Goal: Task Accomplishment & Management: Manage account settings

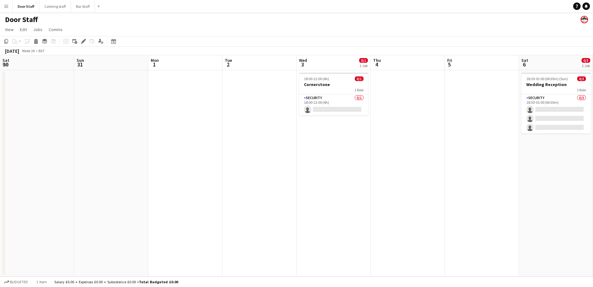
scroll to position [0, 152]
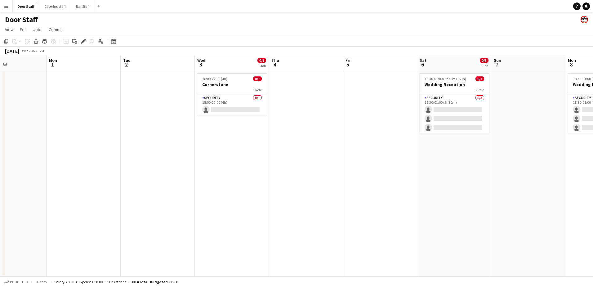
drag, startPoint x: 257, startPoint y: 212, endPoint x: 307, endPoint y: 213, distance: 50.0
click at [307, 213] on app-calendar-viewport "Fri 29 Sat 30 Sun 31 Mon 1 Tue 2 Wed 3 0/1 1 Job Thu 4 Fri 5 Sat 6 0/3 1 Job Su…" at bounding box center [296, 165] width 593 height 221
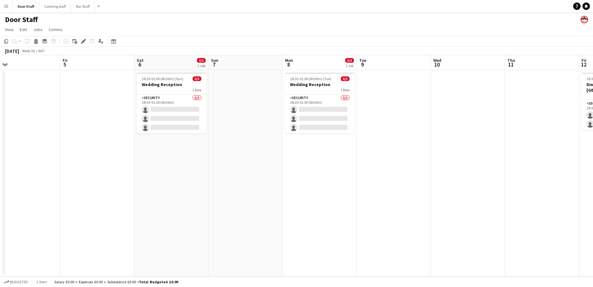
drag, startPoint x: 54, startPoint y: 223, endPoint x: 52, endPoint y: 196, distance: 27.4
click at [0, 219] on html "Menu Boards Boards Boards All jobs Status Workforce Workforce My Workforce Recr…" at bounding box center [296, 143] width 593 height 287
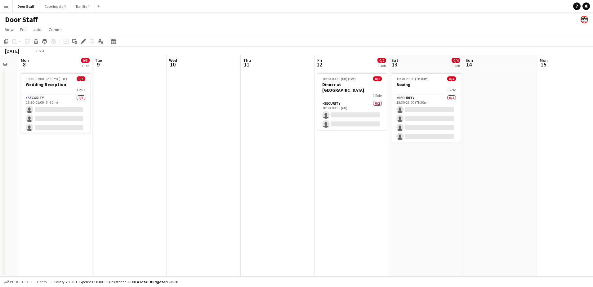
drag, startPoint x: 347, startPoint y: 203, endPoint x: 141, endPoint y: 163, distance: 209.6
click at [22, 179] on app-calendar-viewport "Fri 5 Sat 6 0/3 1 Job Sun 7 Mon 8 0/3 1 Job Tue 9 Wed 10 Thu 11 Fri 12 0/2 1 Jo…" at bounding box center [296, 165] width 593 height 221
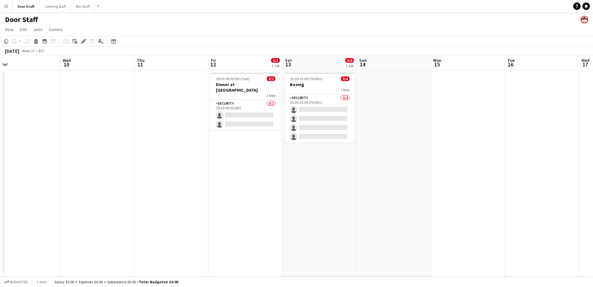
drag, startPoint x: 313, startPoint y: 163, endPoint x: 110, endPoint y: 177, distance: 203.2
click at [0, 162] on html "Menu Boards Boards Boards All jobs Status Workforce Workforce My Workforce Recr…" at bounding box center [296, 143] width 593 height 287
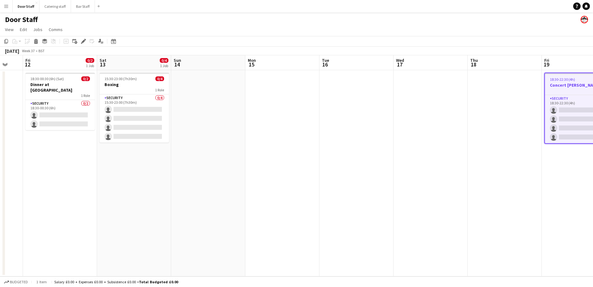
drag, startPoint x: 205, startPoint y: 195, endPoint x: 436, endPoint y: 190, distance: 231.9
click at [436, 190] on app-calendar-viewport "Wed 10 Thu 11 Fri 12 0/2 1 Job Sat 13 0/4 1 Job Sun 14 Mon 15 Tue 16 Wed 17 Thu…" at bounding box center [296, 165] width 593 height 221
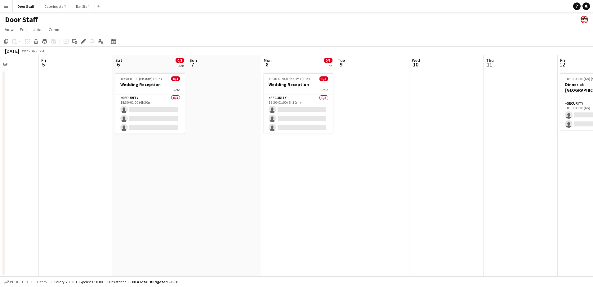
drag, startPoint x: 350, startPoint y: 196, endPoint x: 471, endPoint y: 187, distance: 121.1
click at [471, 187] on app-calendar-viewport "Wed 3 0/1 1 Job Thu 4 Fri 5 Sat 6 0/3 1 Job Sun 7 Mon 8 0/3 1 Job Tue 9 Wed 10 …" at bounding box center [296, 165] width 593 height 221
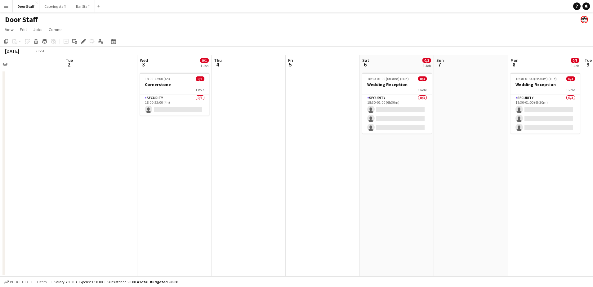
drag, startPoint x: 117, startPoint y: 187, endPoint x: 489, endPoint y: 183, distance: 371.2
click at [489, 183] on app-calendar-viewport "Sat 30 Sun 31 Mon 1 Tue 2 Wed 3 0/1 1 Job Thu 4 Fri 5 Sat 6 0/3 1 Job Sun 7 Mon…" at bounding box center [296, 165] width 593 height 221
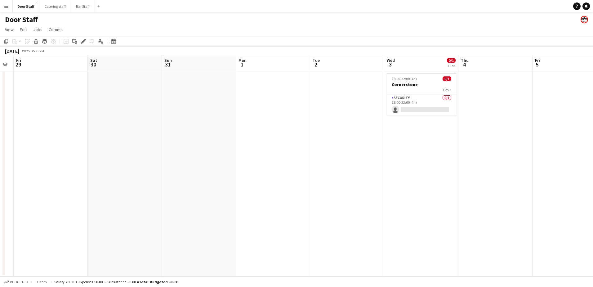
scroll to position [0, 133]
drag, startPoint x: 282, startPoint y: 185, endPoint x: 318, endPoint y: 184, distance: 36.0
click at [318, 184] on app-calendar-viewport "Wed 27 Thu 28 Fri 29 Sat 30 Sun 31 Mon 1 Tue 2 Wed 3 0/1 1 Job Thu 4 Fri 5 Sat …" at bounding box center [296, 165] width 593 height 221
click at [83, 6] on button "Bar Staff Close" at bounding box center [83, 6] width 24 height 12
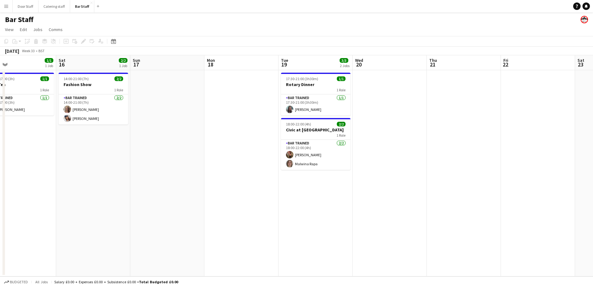
drag, startPoint x: 267, startPoint y: 235, endPoint x: 98, endPoint y: 232, distance: 168.9
click at [98, 232] on app-calendar-viewport "Tue 12 1/1 1 Job Wed 13 Thu 14 Fri 15 1/1 1 Job Sat 16 2/2 1 Job Sun 17 Mon 18 …" at bounding box center [296, 165] width 593 height 221
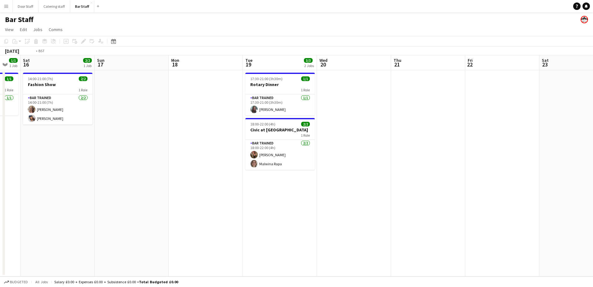
scroll to position [0, 229]
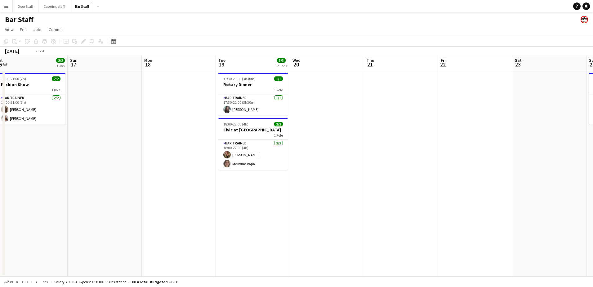
drag, startPoint x: 231, startPoint y: 217, endPoint x: 0, endPoint y: 219, distance: 230.6
click at [0, 219] on html "Menu Boards Boards Boards All jobs Status Workforce Workforce My Workforce Recr…" at bounding box center [296, 143] width 593 height 287
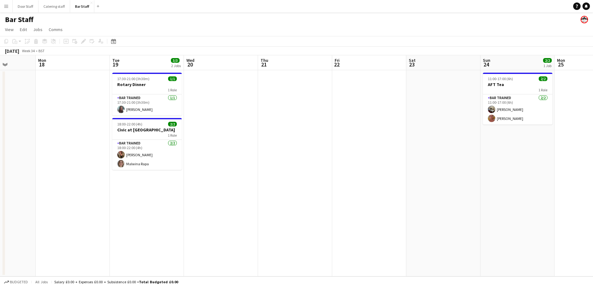
drag, startPoint x: 273, startPoint y: 197, endPoint x: 0, endPoint y: 201, distance: 272.9
click at [0, 201] on html "Menu Boards Boards Boards All jobs Status Workforce Workforce My Workforce Recr…" at bounding box center [296, 143] width 593 height 287
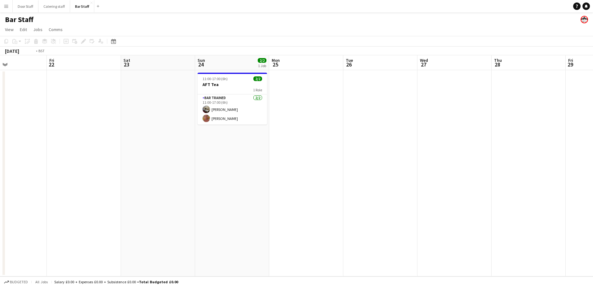
drag, startPoint x: 339, startPoint y: 204, endPoint x: -1, endPoint y: 201, distance: 339.9
click at [0, 201] on html "Menu Boards Boards Boards All jobs Status Workforce Workforce My Workforce Recr…" at bounding box center [296, 143] width 593 height 287
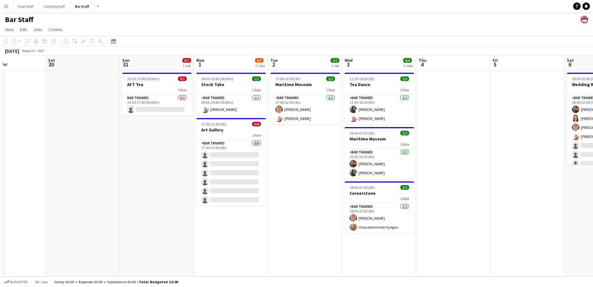
scroll to position [0, 190]
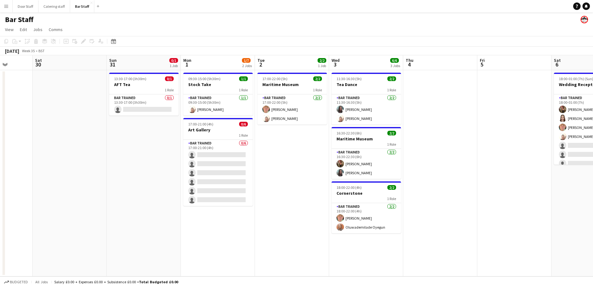
drag, startPoint x: 280, startPoint y: 196, endPoint x: 1, endPoint y: 187, distance: 279.2
click at [1, 187] on app-calendar-viewport "Wed 27 Thu 28 Fri 29 Sat 30 Sun 31 0/1 1 Job Mon 1 1/7 2 Jobs Tue 2 2/2 1 Job W…" at bounding box center [296, 165] width 593 height 221
click at [300, 108] on app-card-role "Bar trained [DATE] 17:00-22:00 (5h) [PERSON_NAME] [PERSON_NAME]" at bounding box center [293, 109] width 70 height 30
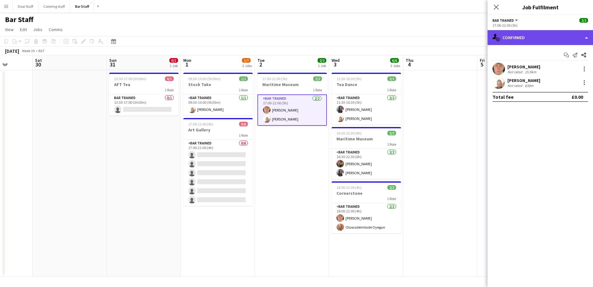
click at [551, 32] on div "single-neutral-actions-check-2 Confirmed" at bounding box center [541, 37] width 106 height 15
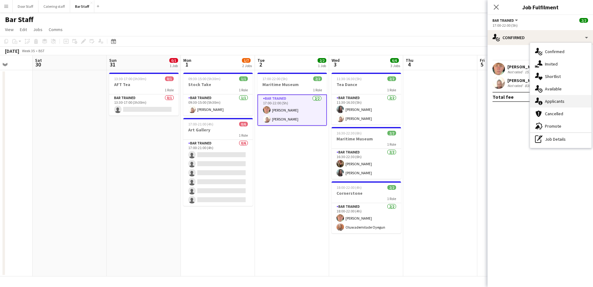
click at [546, 101] on div "single-neutral-actions-information Applicants" at bounding box center [560, 101] width 61 height 12
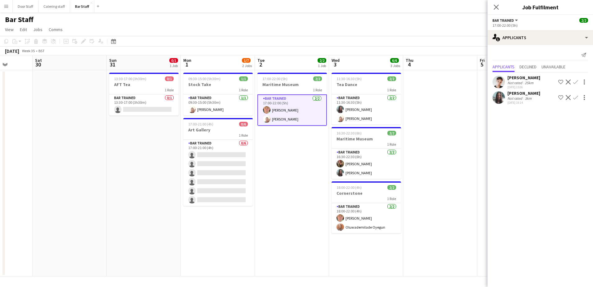
click at [289, 151] on app-date-cell "17:00-22:00 (5h) 2/2 Maritime Museum 1 Role Bar trained [DATE] 17:00-22:00 (5h)…" at bounding box center [292, 173] width 74 height 206
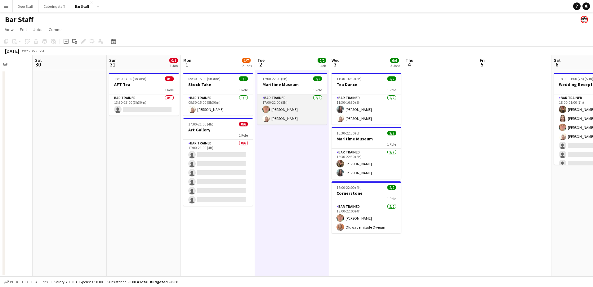
click at [287, 110] on app-card-role "Bar trained [DATE] 17:00-22:00 (5h) [PERSON_NAME] [PERSON_NAME]" at bounding box center [293, 109] width 70 height 30
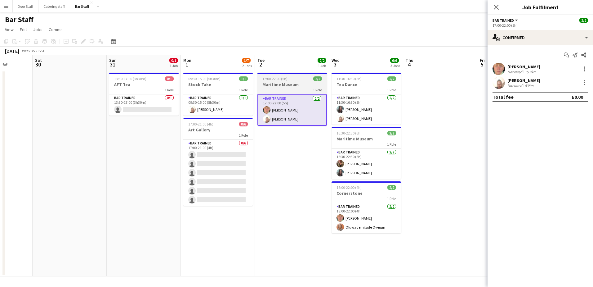
click at [285, 87] on div "1 Role" at bounding box center [293, 89] width 70 height 5
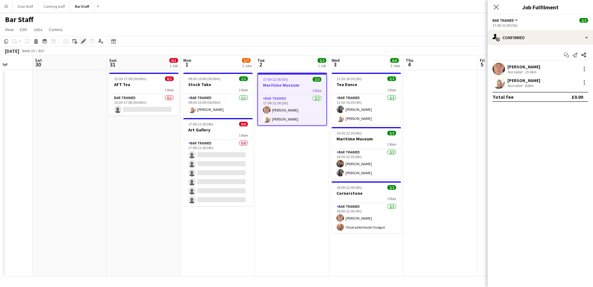
click at [82, 40] on icon "Edit" at bounding box center [83, 41] width 5 height 5
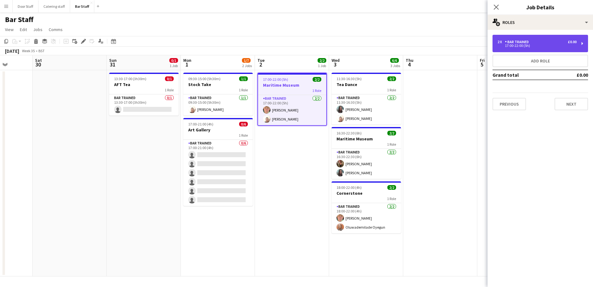
click at [520, 41] on div "Bar trained" at bounding box center [518, 42] width 26 height 4
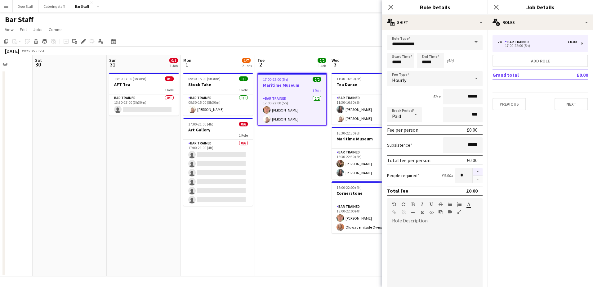
click at [474, 170] on button "button" at bounding box center [478, 172] width 10 height 8
type input "*"
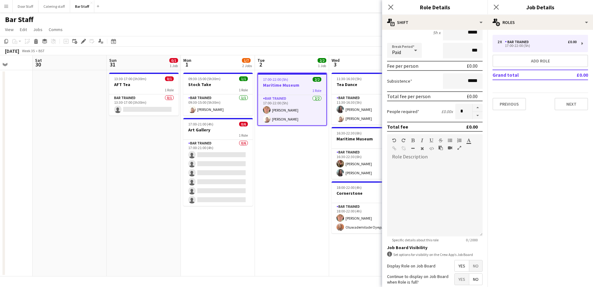
scroll to position [116, 0]
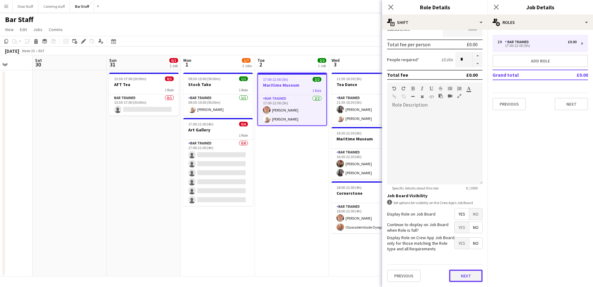
click at [462, 279] on button "Next" at bounding box center [466, 275] width 34 height 12
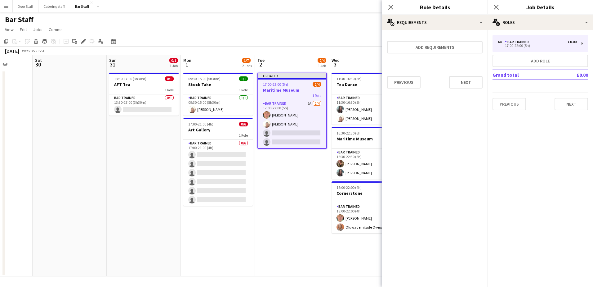
scroll to position [0, 0]
click at [472, 83] on button "Next" at bounding box center [466, 82] width 34 height 12
click at [471, 86] on button "Finish" at bounding box center [471, 83] width 23 height 12
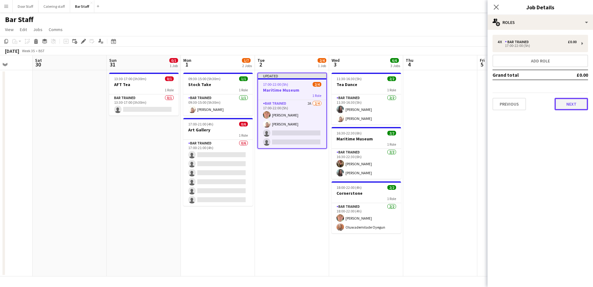
click at [572, 102] on button "Next" at bounding box center [572, 104] width 34 height 12
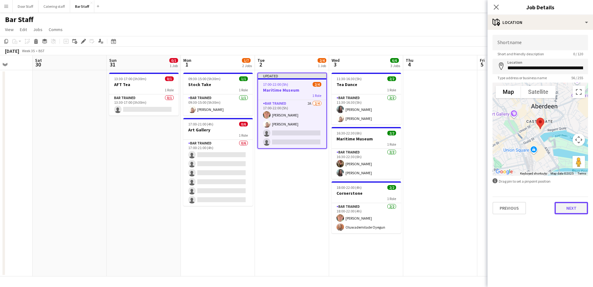
click at [575, 211] on button "Next" at bounding box center [572, 208] width 34 height 12
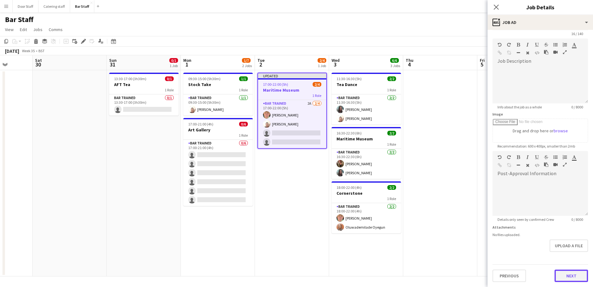
click at [570, 255] on form "**********" at bounding box center [541, 148] width 106 height 267
click at [571, 276] on button "Next" at bounding box center [572, 275] width 34 height 12
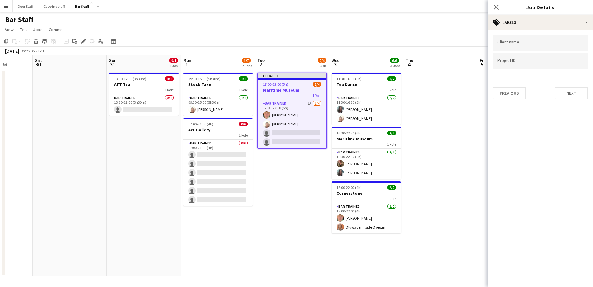
scroll to position [0, 0]
click at [571, 99] on div "Client name Project ID Previous Next" at bounding box center [541, 67] width 106 height 74
click at [572, 97] on button "Next" at bounding box center [572, 93] width 34 height 12
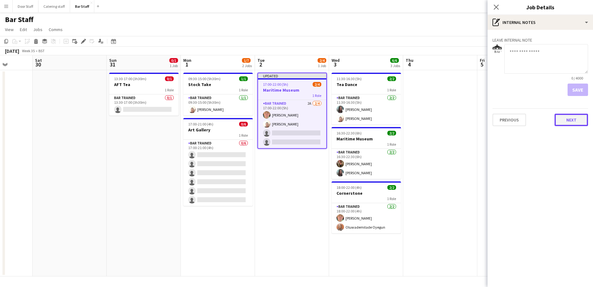
click at [571, 124] on button "Next" at bounding box center [572, 120] width 34 height 12
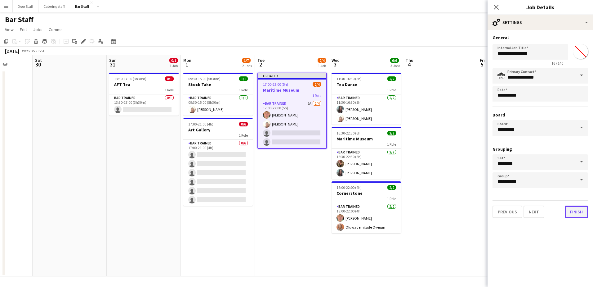
click at [580, 212] on button "Finish" at bounding box center [576, 211] width 23 height 12
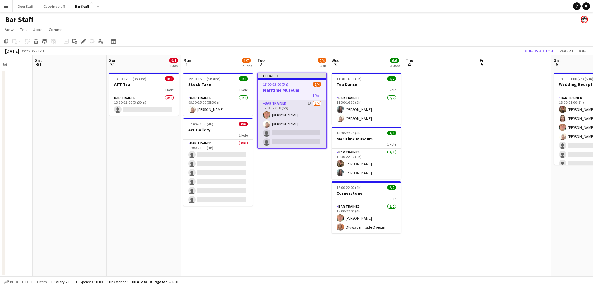
click at [290, 132] on app-card-role "Bar trained 2A [DATE] 17:00-22:00 (5h) [PERSON_NAME] [PERSON_NAME] single-neutr…" at bounding box center [292, 124] width 68 height 48
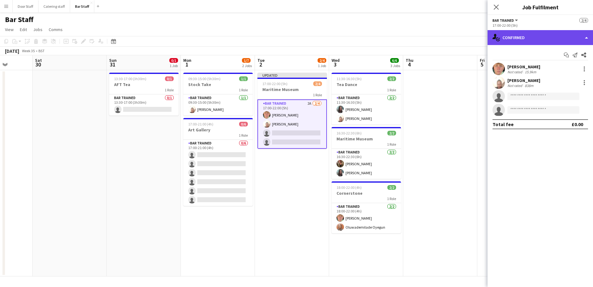
click at [512, 40] on div "single-neutral-actions-check-2 Confirmed" at bounding box center [541, 37] width 106 height 15
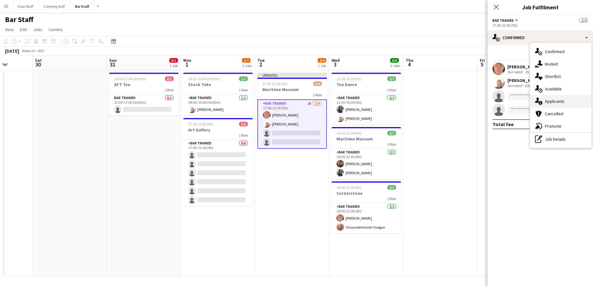
click at [546, 101] on div "single-neutral-actions-information Applicants" at bounding box center [560, 101] width 61 height 12
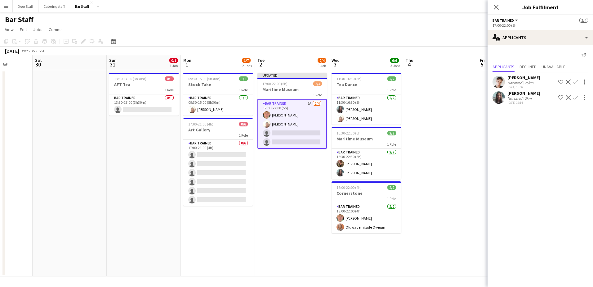
click at [573, 97] on button "Confirm" at bounding box center [575, 97] width 7 height 7
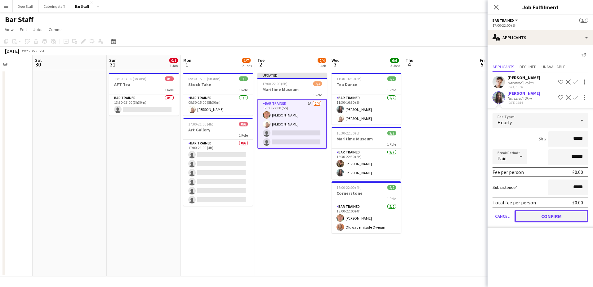
click at [550, 213] on button "Confirm" at bounding box center [552, 216] width 74 height 12
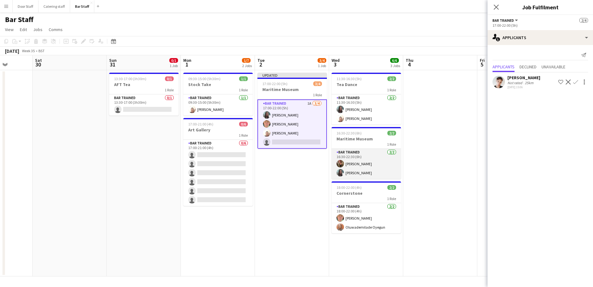
click at [380, 159] on app-card-role "Bar trained [DATE] 16:30-22:30 (6h) [PERSON_NAME] [PERSON_NAME]" at bounding box center [367, 164] width 70 height 30
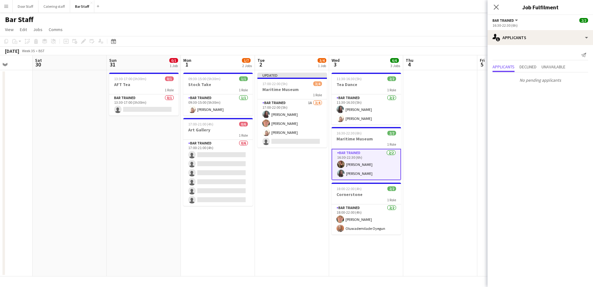
click at [375, 162] on app-card-role "Bar trained [DATE] 16:30-22:30 (6h) [PERSON_NAME] [PERSON_NAME]" at bounding box center [367, 164] width 70 height 31
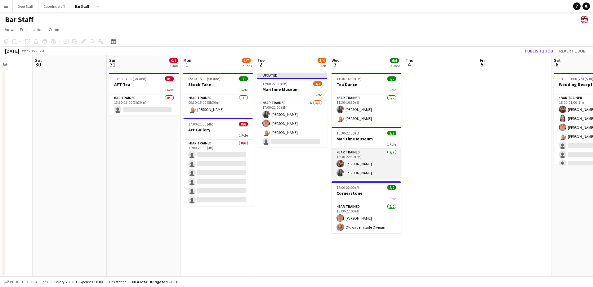
click at [374, 162] on app-card-role "Bar trained [DATE] 16:30-22:30 (6h) [PERSON_NAME] [PERSON_NAME]" at bounding box center [367, 164] width 70 height 30
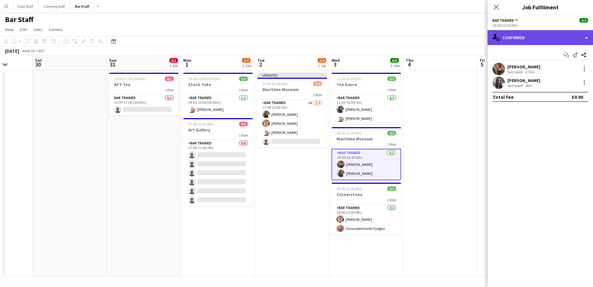
click at [517, 32] on div "single-neutral-actions-check-2 Confirmed" at bounding box center [541, 37] width 106 height 15
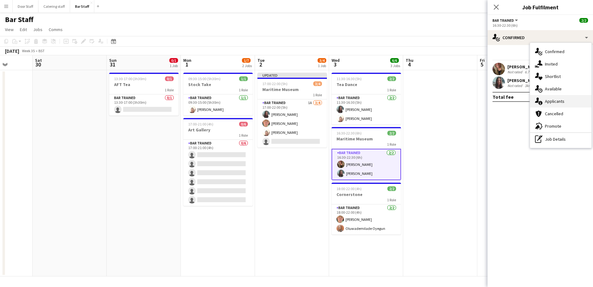
click at [550, 99] on div "single-neutral-actions-information Applicants" at bounding box center [560, 101] width 61 height 12
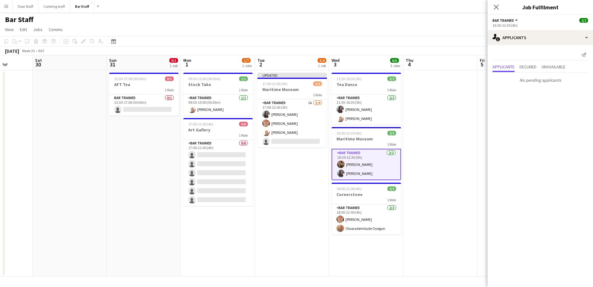
click at [380, 159] on app-card-role "Bar trained [DATE] 16:30-22:30 (6h) [PERSON_NAME] [PERSON_NAME]" at bounding box center [367, 164] width 70 height 31
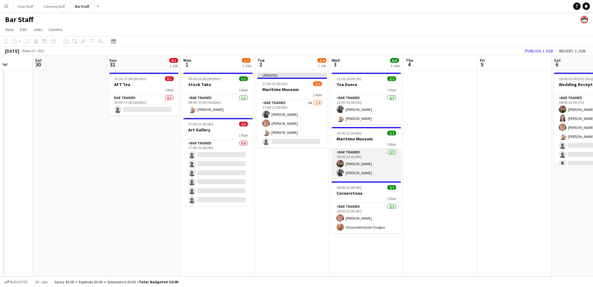
click at [380, 159] on app-card-role "Bar trained [DATE] 16:30-22:30 (6h) [PERSON_NAME] [PERSON_NAME]" at bounding box center [367, 164] width 70 height 30
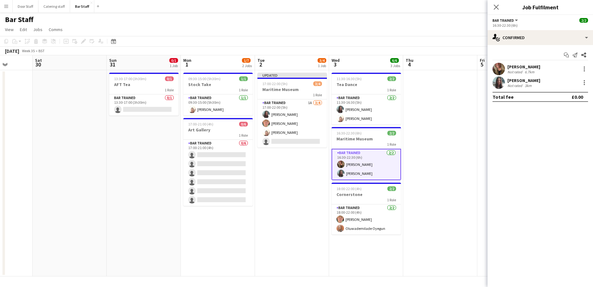
click at [366, 162] on app-card-role "Bar trained [DATE] 16:30-22:30 (6h) [PERSON_NAME] [PERSON_NAME]" at bounding box center [367, 164] width 70 height 31
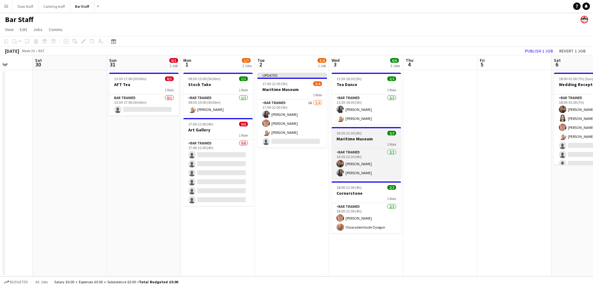
click at [369, 138] on h3 "Maritime Museum" at bounding box center [367, 139] width 70 height 6
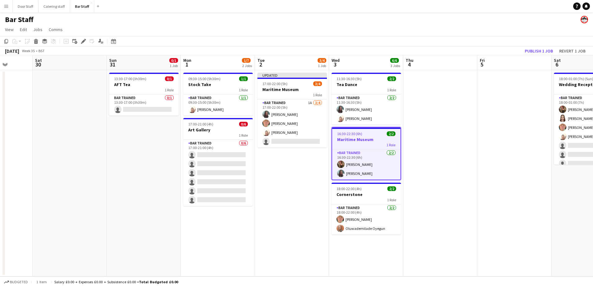
click at [79, 42] on div "Add job Add linked Job Edit Edit linked Job Applicants" at bounding box center [80, 41] width 47 height 7
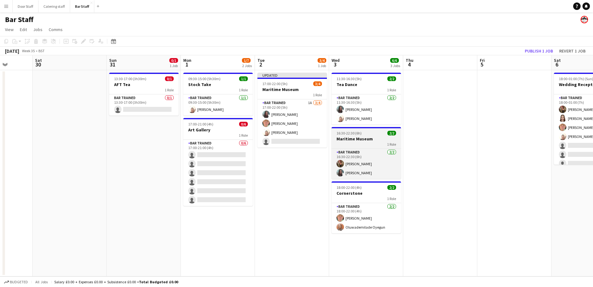
click at [343, 137] on h3 "Maritime Museum" at bounding box center [367, 139] width 70 height 6
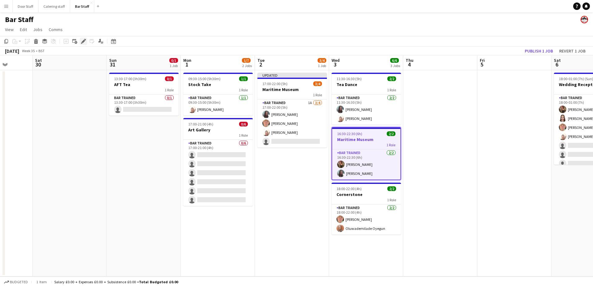
click at [84, 41] on icon at bounding box center [83, 41] width 3 height 3
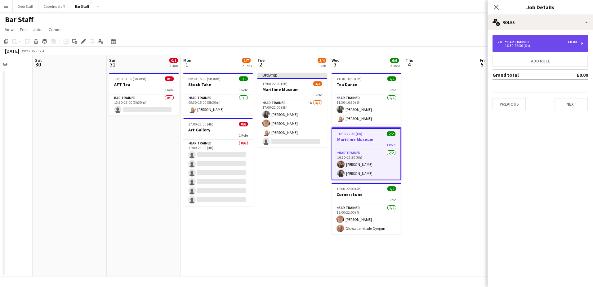
click at [539, 46] on div "16:30-22:30 (6h)" at bounding box center [537, 45] width 79 height 3
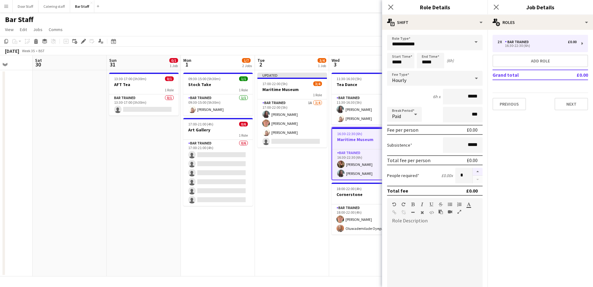
click at [473, 169] on button "button" at bounding box center [478, 172] width 10 height 8
click at [473, 170] on button "button" at bounding box center [478, 172] width 10 height 8
type input "*"
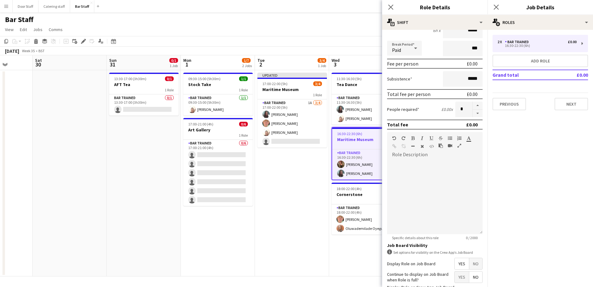
scroll to position [116, 0]
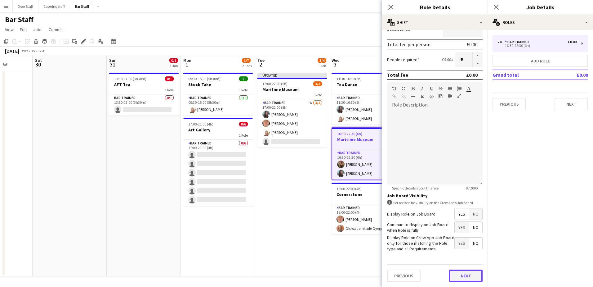
click at [463, 275] on button "Next" at bounding box center [466, 275] width 34 height 12
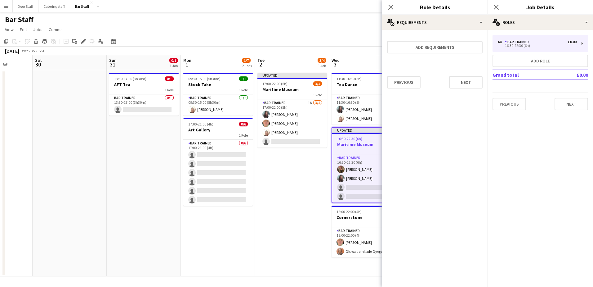
scroll to position [0, 0]
click at [473, 87] on button "Next" at bounding box center [466, 82] width 34 height 12
click at [476, 91] on div "Collect a response when crew apply from the Job Board. Responses appear within …" at bounding box center [435, 62] width 106 height 65
click at [474, 84] on button "Finish" at bounding box center [471, 83] width 23 height 12
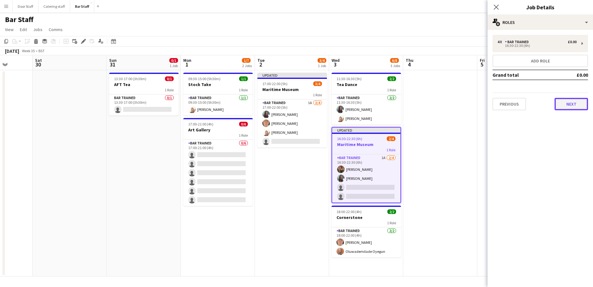
click at [576, 104] on button "Next" at bounding box center [572, 104] width 34 height 12
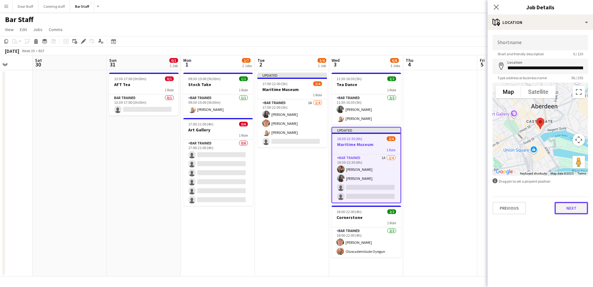
click at [578, 213] on button "Next" at bounding box center [572, 208] width 34 height 12
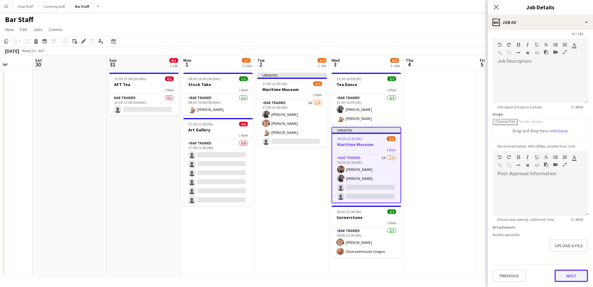
click at [567, 259] on form "**********" at bounding box center [541, 148] width 106 height 267
click at [562, 279] on button "Next" at bounding box center [572, 275] width 34 height 12
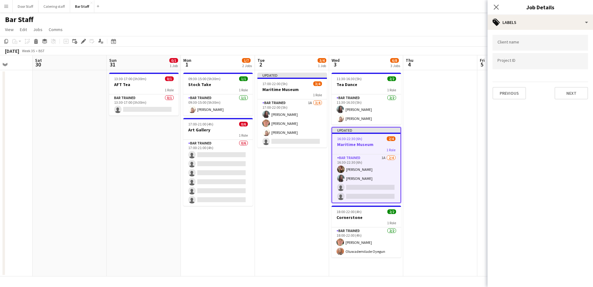
scroll to position [0, 0]
click at [573, 93] on button "Next" at bounding box center [572, 93] width 34 height 12
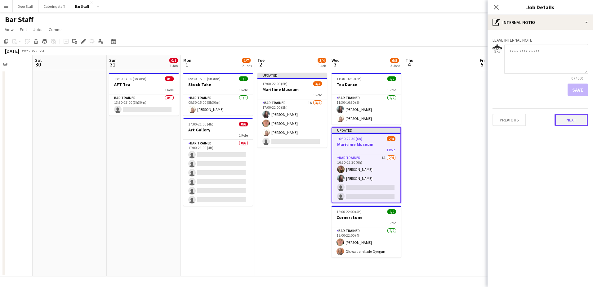
click at [572, 120] on button "Next" at bounding box center [572, 120] width 34 height 12
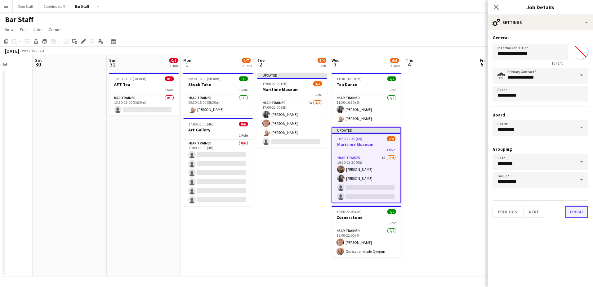
click at [577, 211] on button "Finish" at bounding box center [576, 211] width 23 height 12
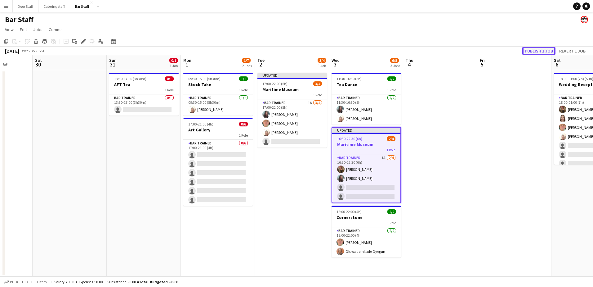
click at [541, 51] on button "Publish 1 job" at bounding box center [539, 51] width 33 height 8
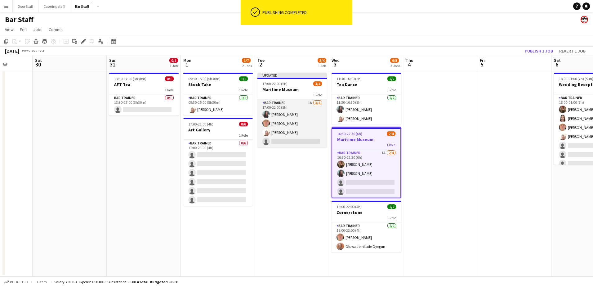
click at [286, 128] on app-card-role "Bar trained 1A [DATE] 17:00-22:00 (5h) [PERSON_NAME] [PERSON_NAME] [PERSON_NAME…" at bounding box center [293, 123] width 70 height 48
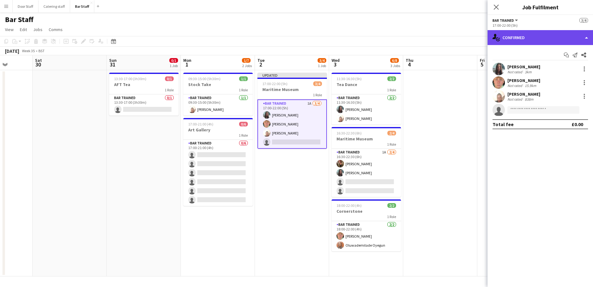
click at [558, 40] on div "single-neutral-actions-check-2 Confirmed" at bounding box center [541, 37] width 106 height 15
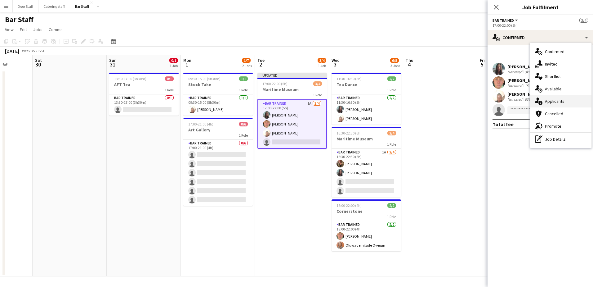
click at [559, 98] on div "single-neutral-actions-information Applicants" at bounding box center [560, 101] width 61 height 12
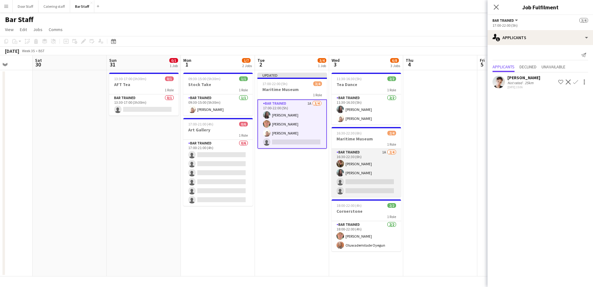
click at [358, 165] on app-card-role "Bar trained 1A [DATE] 16:30-22:30 (6h) [PERSON_NAME] [PERSON_NAME] single-neutr…" at bounding box center [367, 173] width 70 height 48
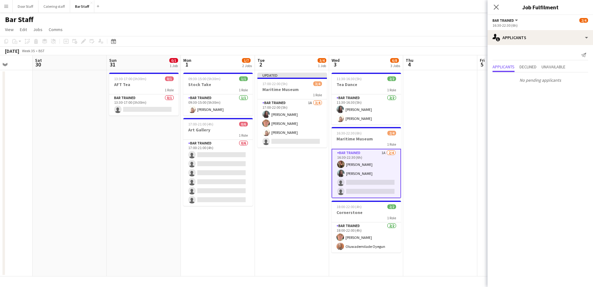
click at [384, 169] on app-card-role "Bar trained 1A [DATE] 16:30-22:30 (6h) [PERSON_NAME] [PERSON_NAME] single-neutr…" at bounding box center [367, 173] width 70 height 49
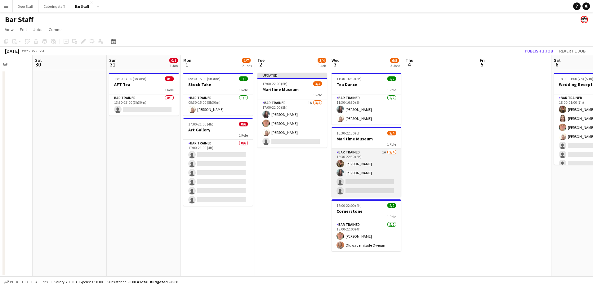
click at [384, 169] on app-card-role "Bar trained 1A [DATE] 16:30-22:30 (6h) [PERSON_NAME] [PERSON_NAME] single-neutr…" at bounding box center [367, 173] width 70 height 48
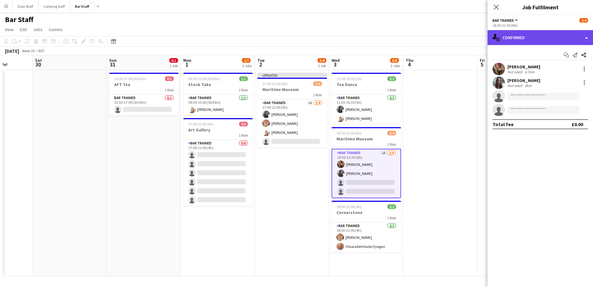
click at [545, 35] on div "single-neutral-actions-check-2 Confirmed" at bounding box center [541, 37] width 106 height 15
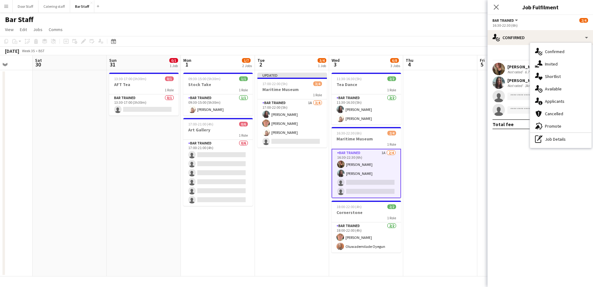
click at [546, 104] on div "single-neutral-actions-information Applicants" at bounding box center [560, 101] width 61 height 12
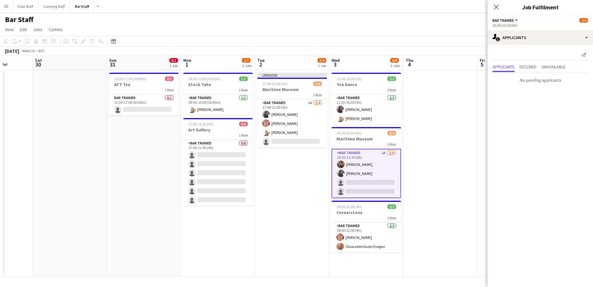
click at [392, 174] on app-card-role "Bar trained 1A [DATE] 16:30-22:30 (6h) [PERSON_NAME] [PERSON_NAME] single-neutr…" at bounding box center [367, 173] width 70 height 49
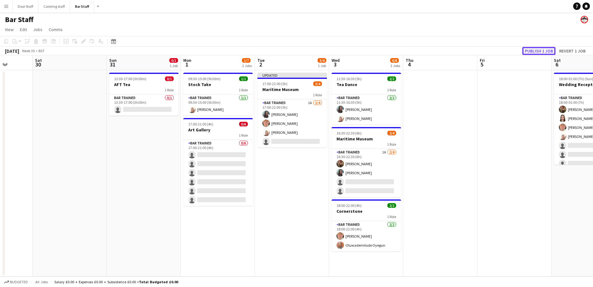
click at [539, 52] on button "Publish 1 job" at bounding box center [539, 51] width 33 height 8
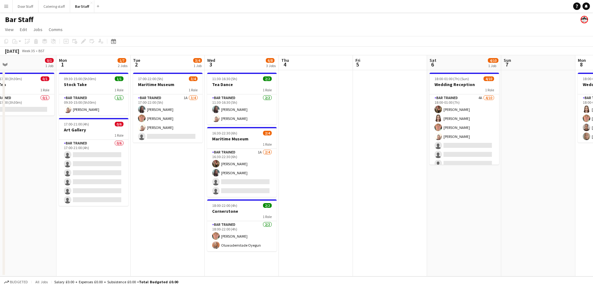
drag, startPoint x: 319, startPoint y: 212, endPoint x: 184, endPoint y: 215, distance: 135.7
click at [187, 218] on app-calendar-viewport "Thu 28 Fri 29 Sat 30 Sun 31 0/1 1 Job Mon 1 1/7 2 Jobs Tue 2 3/4 1 Job Wed 3 6/…" at bounding box center [296, 165] width 593 height 221
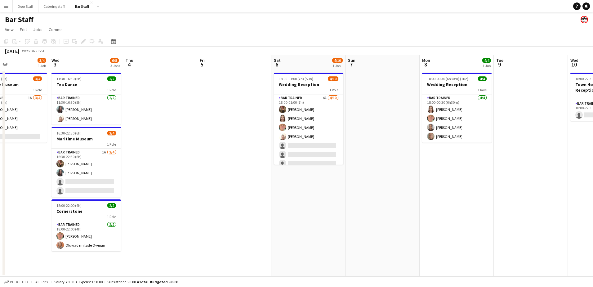
drag, startPoint x: 372, startPoint y: 183, endPoint x: 288, endPoint y: 194, distance: 84.8
click at [288, 194] on app-calendar-viewport "Sat 30 Sun 31 0/1 1 Job Mon 1 1/7 2 Jobs Tue 2 3/4 1 Job Wed 3 6/8 3 Jobs Thu 4…" at bounding box center [296, 165] width 593 height 221
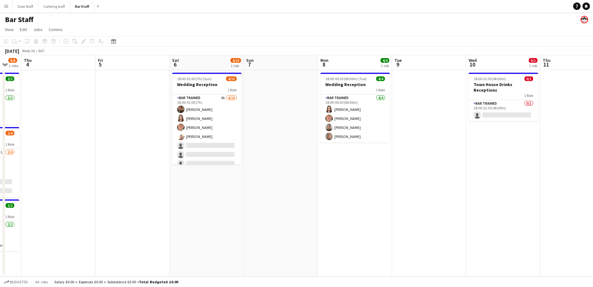
scroll to position [0, 215]
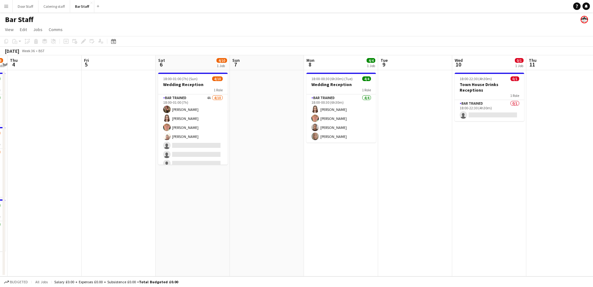
drag, startPoint x: 376, startPoint y: 194, endPoint x: 196, endPoint y: 200, distance: 180.1
click at [196, 200] on app-calendar-viewport "Mon 1 1/7 2 Jobs Tue 2 3/4 1 Job Wed 3 6/8 3 Jobs Thu 4 Fri 5 Sat 6 4/10 1 Job …" at bounding box center [296, 165] width 593 height 221
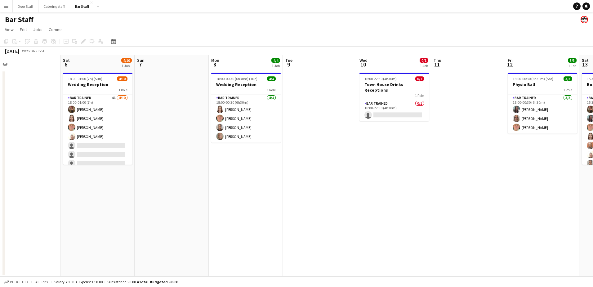
scroll to position [0, 190]
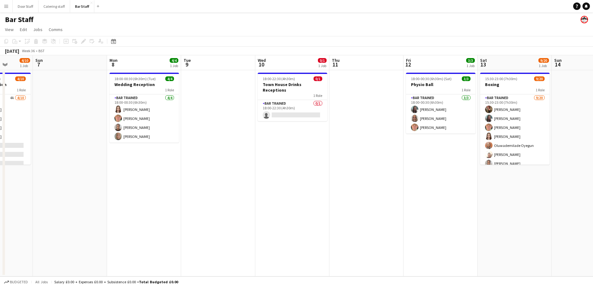
drag, startPoint x: 398, startPoint y: 184, endPoint x: 201, endPoint y: 189, distance: 197.2
click at [201, 189] on app-calendar-viewport "Thu 4 Fri 5 Sat 6 4/10 1 Job Sun 7 Mon 8 4/4 1 Job Tue 9 Wed 10 0/1 1 Job Thu 1…" at bounding box center [296, 165] width 593 height 221
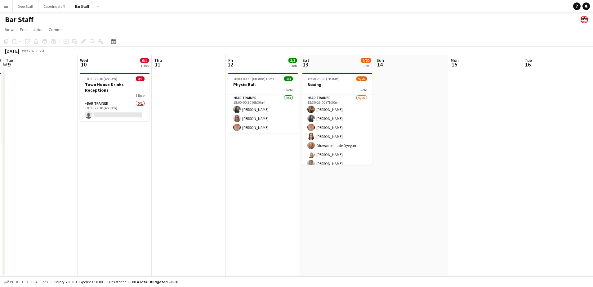
scroll to position [0, 223]
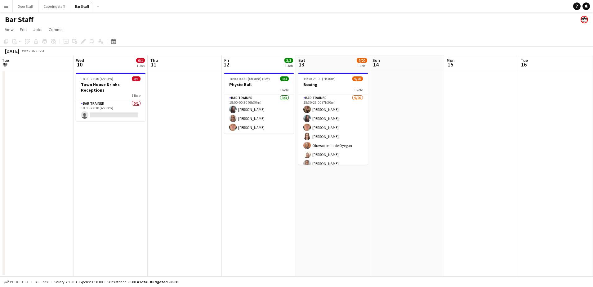
drag, startPoint x: 382, startPoint y: 187, endPoint x: 200, endPoint y: 186, distance: 181.9
click at [200, 186] on app-calendar-viewport "Sat 6 4/10 1 Job Sun 7 Mon 8 4/4 1 Job Tue 9 Wed 10 0/1 1 Job Thu 11 Fri 12 3/3…" at bounding box center [296, 165] width 593 height 221
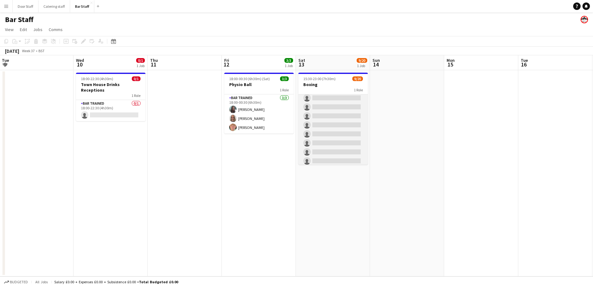
scroll to position [93, 0]
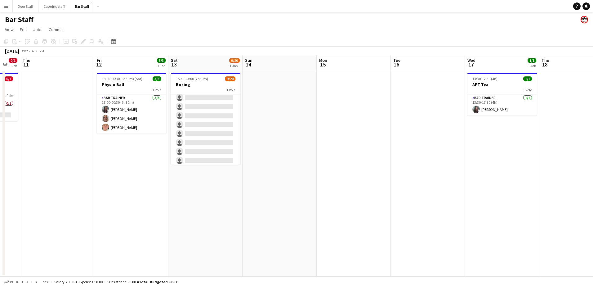
drag, startPoint x: 217, startPoint y: 159, endPoint x: 53, endPoint y: 160, distance: 163.6
click at [53, 160] on app-calendar-viewport "Mon 8 4/4 1 Job Tue 9 Wed 10 0/1 1 Job Thu 11 Fri 12 3/3 1 Job Sat 13 9/20 1 Jo…" at bounding box center [296, 165] width 593 height 221
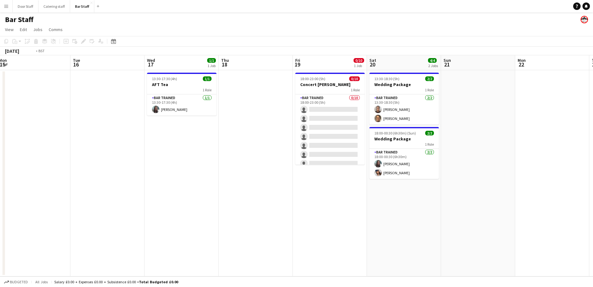
scroll to position [0, 233]
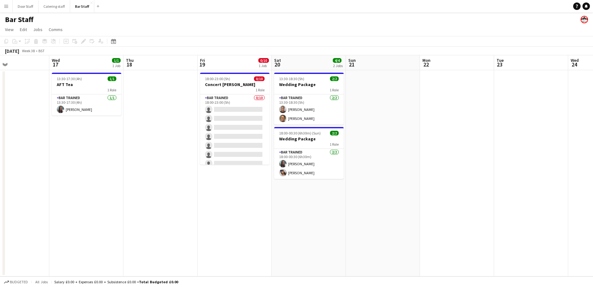
drag, startPoint x: 349, startPoint y: 161, endPoint x: 211, endPoint y: 172, distance: 138.3
click at [170, 173] on app-calendar-viewport "Sat 13 9/20 1 Job Sun 14 Mon 15 Tue 16 Wed 17 1/1 1 Job Thu 18 Fri 19 0/10 1 Jo…" at bounding box center [296, 165] width 593 height 221
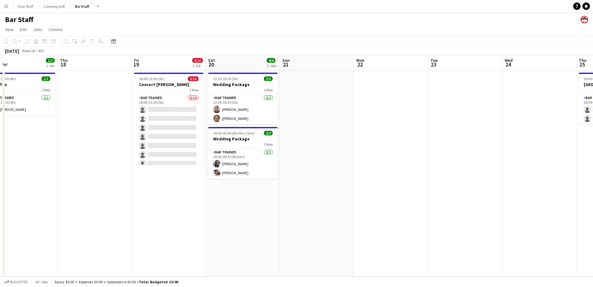
scroll to position [0, 240]
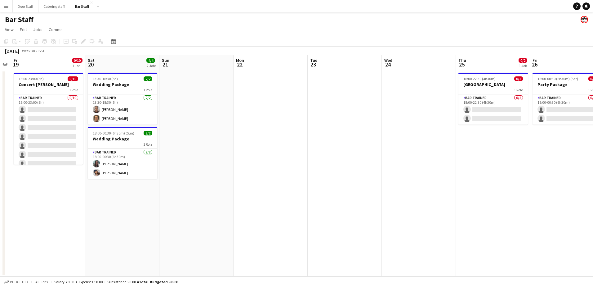
drag, startPoint x: 401, startPoint y: 178, endPoint x: 202, endPoint y: 176, distance: 199.0
click at [203, 176] on app-calendar-viewport "Tue 16 Wed 17 1/1 1 Job Thu 18 Fri 19 0/10 1 Job Sat 20 4/4 2 Jobs Sun 21 Mon 2…" at bounding box center [296, 165] width 593 height 221
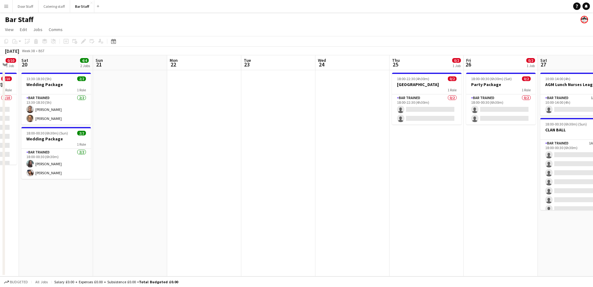
scroll to position [0, 239]
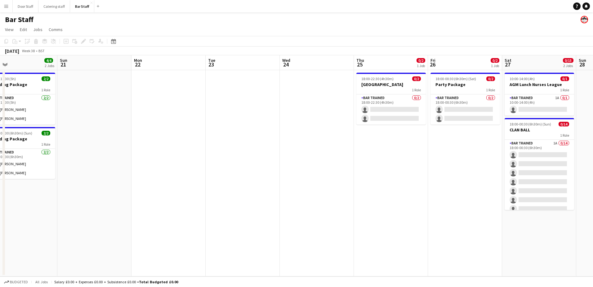
drag, startPoint x: 415, startPoint y: 164, endPoint x: 325, endPoint y: 169, distance: 90.5
click at [325, 169] on app-calendar-viewport "Wed 17 1/1 1 Job Thu 18 Fri 19 0/10 1 Job Sat 20 4/4 2 Jobs Sun 21 Mon 22 Tue 2…" at bounding box center [296, 165] width 593 height 221
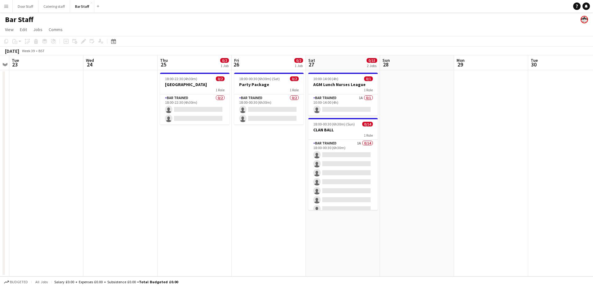
scroll to position [0, 214]
drag, startPoint x: 458, startPoint y: 169, endPoint x: 261, endPoint y: 169, distance: 196.8
click at [261, 169] on app-calendar-viewport "Sat 20 4/4 2 Jobs Sun 21 Mon 22 Tue 23 Wed 24 Thu 25 0/2 1 Job Fri 26 0/2 1 Job…" at bounding box center [296, 165] width 593 height 221
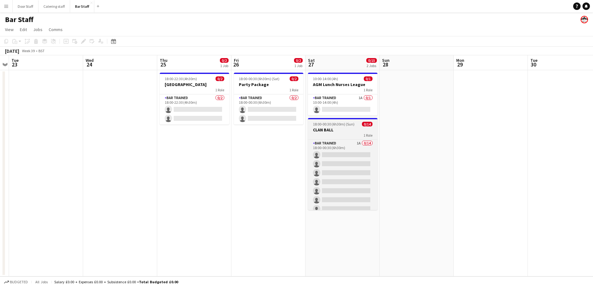
click at [341, 131] on h3 "CLAN BALL" at bounding box center [343, 130] width 70 height 6
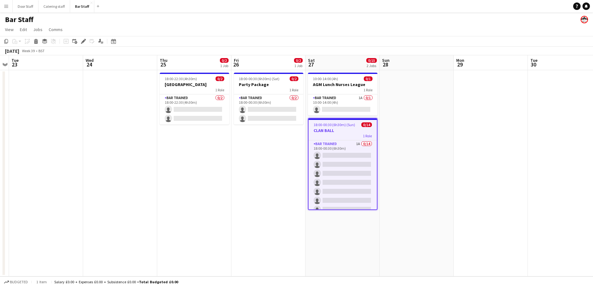
click at [341, 131] on h3 "CLAN BALL" at bounding box center [343, 131] width 68 height 6
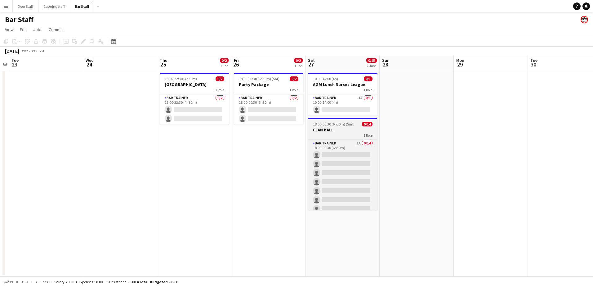
click at [341, 131] on h3 "CLAN BALL" at bounding box center [343, 130] width 70 height 6
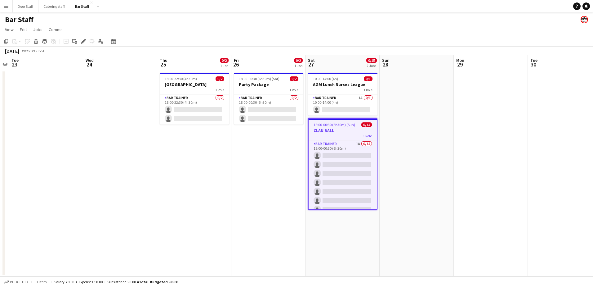
click at [341, 127] on span "18:00-00:30 (6h30m) (Sun)" at bounding box center [335, 124] width 42 height 5
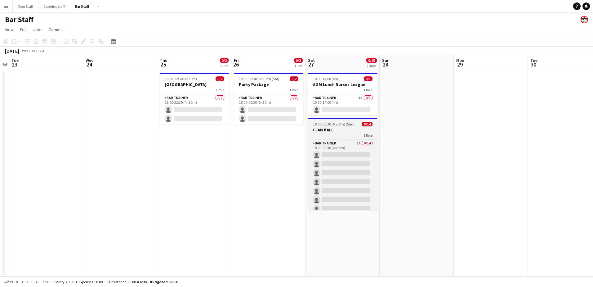
click at [341, 127] on app-job-card "18:00-00:30 (6h30m) (Sun) 0/14 CLAN BALL 1 Role Bar trained 1A 0/14 18:00-00:30…" at bounding box center [343, 164] width 70 height 92
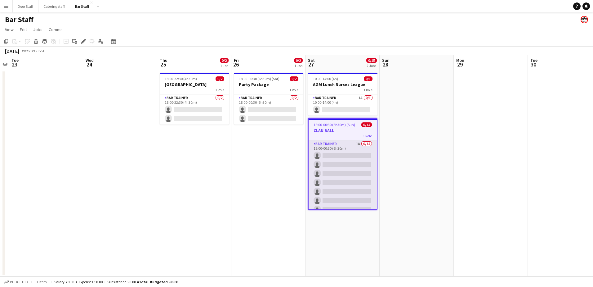
click at [340, 142] on app-card-role "Bar trained 1A 0/14 18:00-00:30 (6h30m) single-neutral-actions single-neutral-a…" at bounding box center [343, 209] width 68 height 138
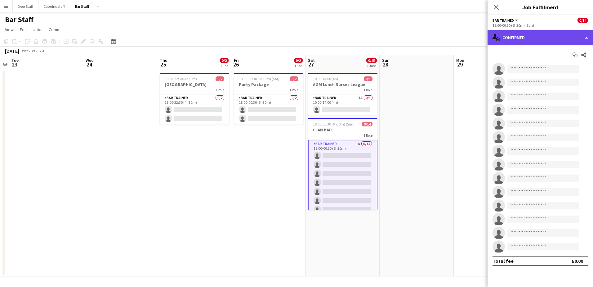
click at [545, 38] on div "single-neutral-actions-check-2 Confirmed" at bounding box center [541, 37] width 106 height 15
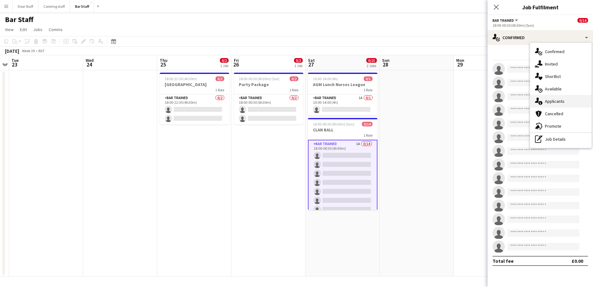
click at [552, 100] on div "single-neutral-actions-information Applicants" at bounding box center [560, 101] width 61 height 12
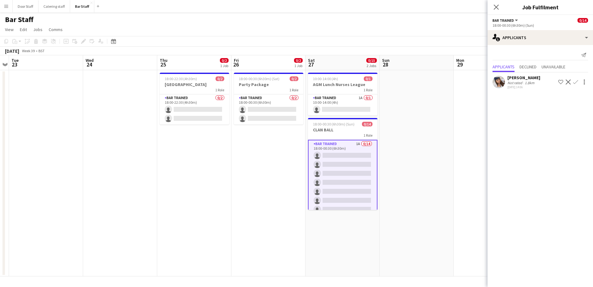
click at [577, 81] on app-icon "Confirm" at bounding box center [576, 81] width 5 height 5
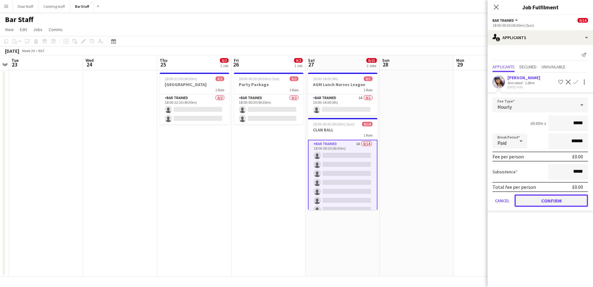
click at [563, 201] on button "Confirm" at bounding box center [552, 200] width 74 height 12
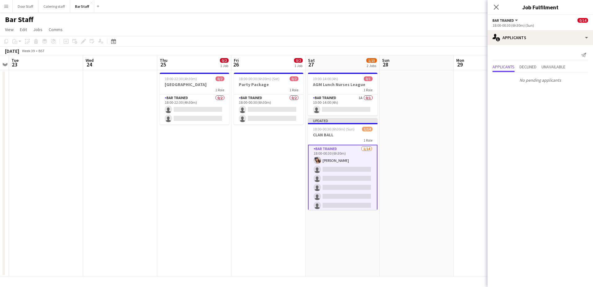
click at [347, 186] on app-card-role "Bar trained [DATE] 18:00-00:30 (6h30m) [PERSON_NAME] single-neutral-actions sin…" at bounding box center [343, 214] width 70 height 139
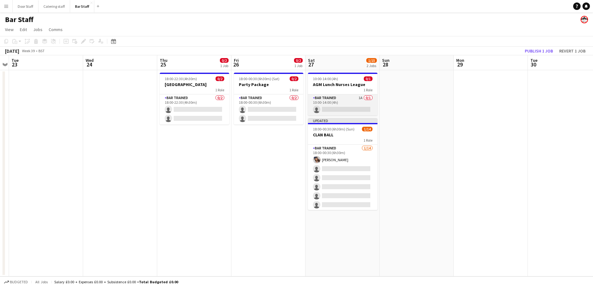
click at [340, 108] on app-card-role "Bar trained 1A 0/1 10:00-14:00 (4h) single-neutral-actions" at bounding box center [343, 104] width 70 height 21
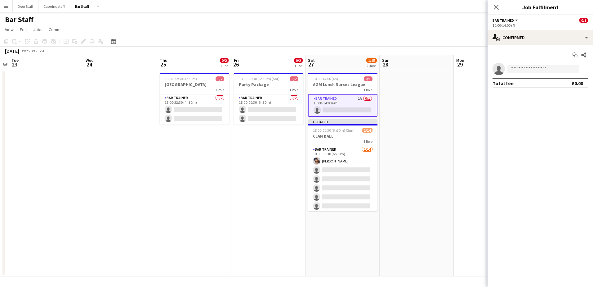
click at [559, 28] on app-options-switcher "Bar trained All roles Bar trained 0/1 10:00-14:00 (4h)" at bounding box center [541, 22] width 106 height 15
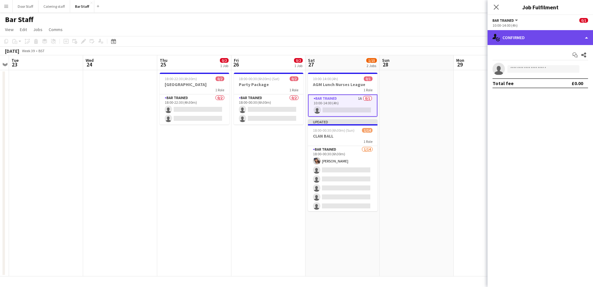
click at [558, 37] on div "single-neutral-actions-check-2 Confirmed" at bounding box center [541, 37] width 106 height 15
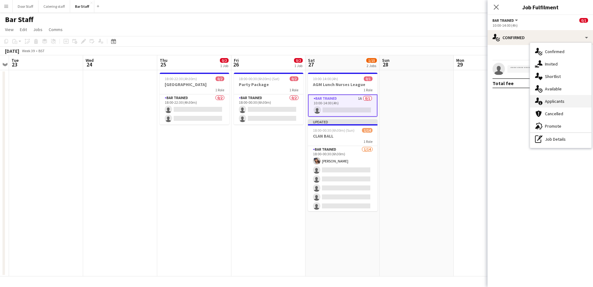
click at [557, 100] on div "single-neutral-actions-information Applicants" at bounding box center [560, 101] width 61 height 12
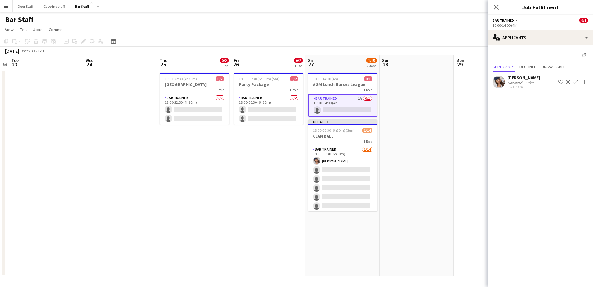
click at [426, 131] on app-date-cell at bounding box center [417, 173] width 74 height 206
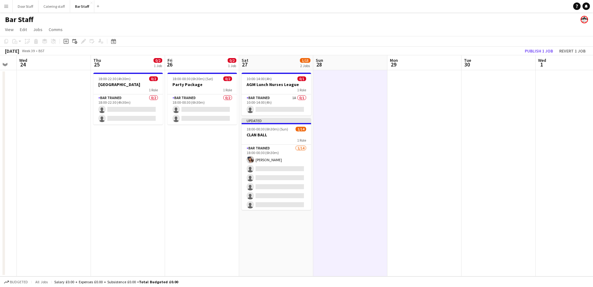
drag, startPoint x: 424, startPoint y: 131, endPoint x: 335, endPoint y: 130, distance: 88.8
click at [332, 132] on app-calendar-viewport "Sun 21 Mon 22 Tue 23 Wed 24 Thu 25 0/2 1 Job Fri 26 0/2 1 Job Sat 27 1/15 2 Job…" at bounding box center [296, 165] width 593 height 221
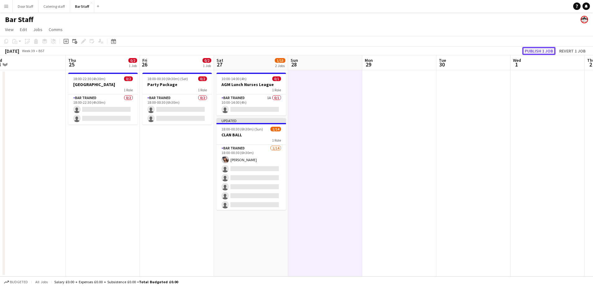
click at [552, 49] on button "Publish 1 job" at bounding box center [539, 51] width 33 height 8
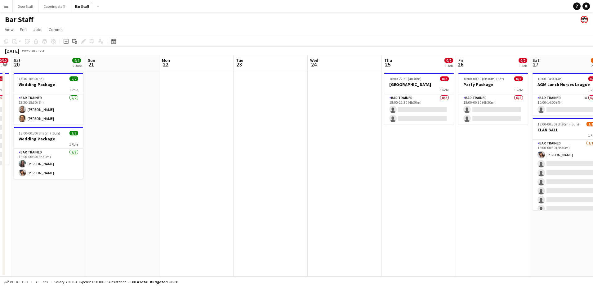
drag, startPoint x: 148, startPoint y: 196, endPoint x: 479, endPoint y: 165, distance: 332.4
click at [479, 165] on app-calendar-viewport "Thu 18 Fri 19 0/10 1 Job Sat 20 4/4 2 Jobs Sun 21 Mon 22 Tue 23 Wed 24 Thu 25 0…" at bounding box center [296, 165] width 593 height 221
